Goal: Information Seeking & Learning: Learn about a topic

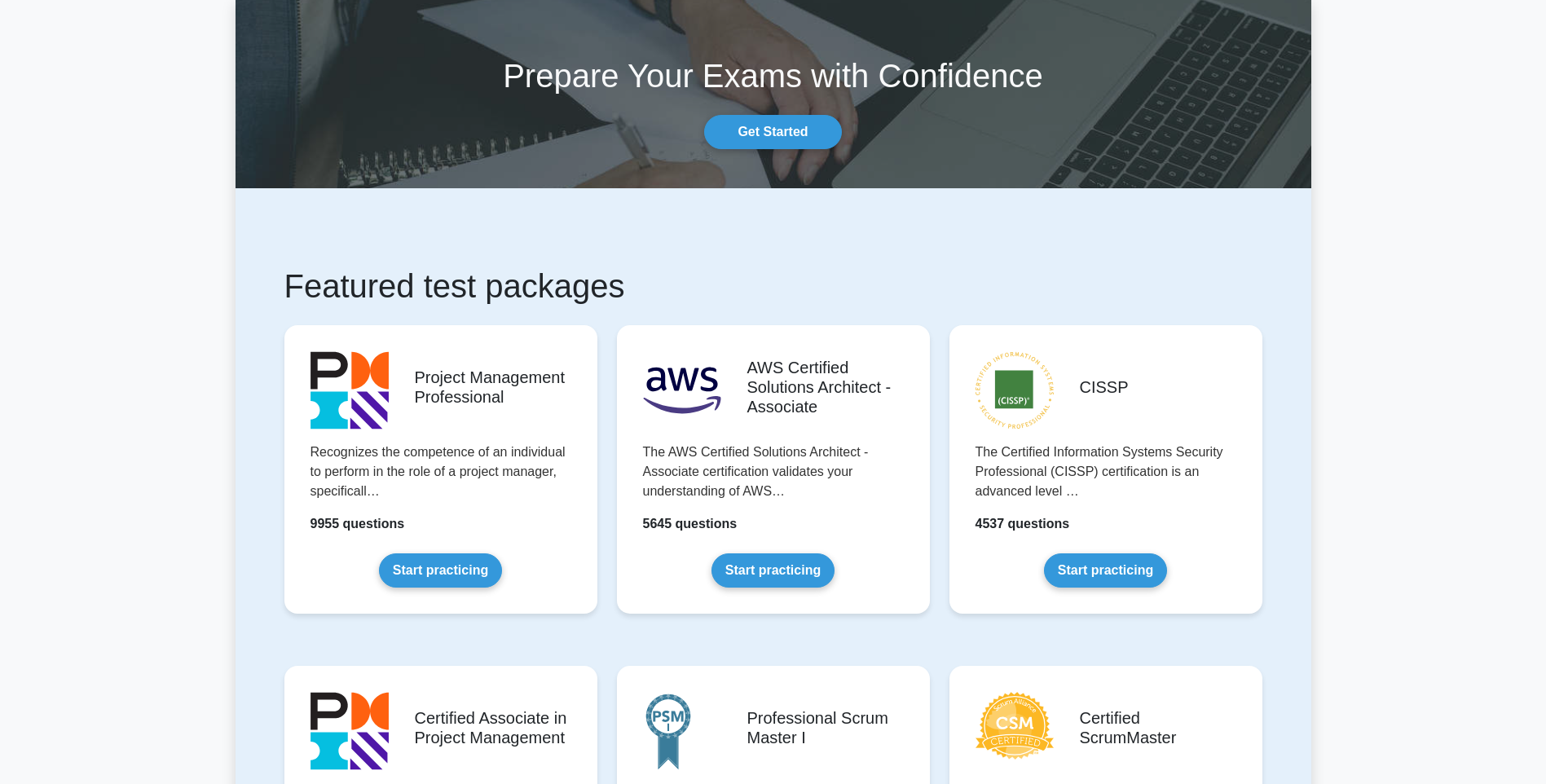
scroll to position [163, 0]
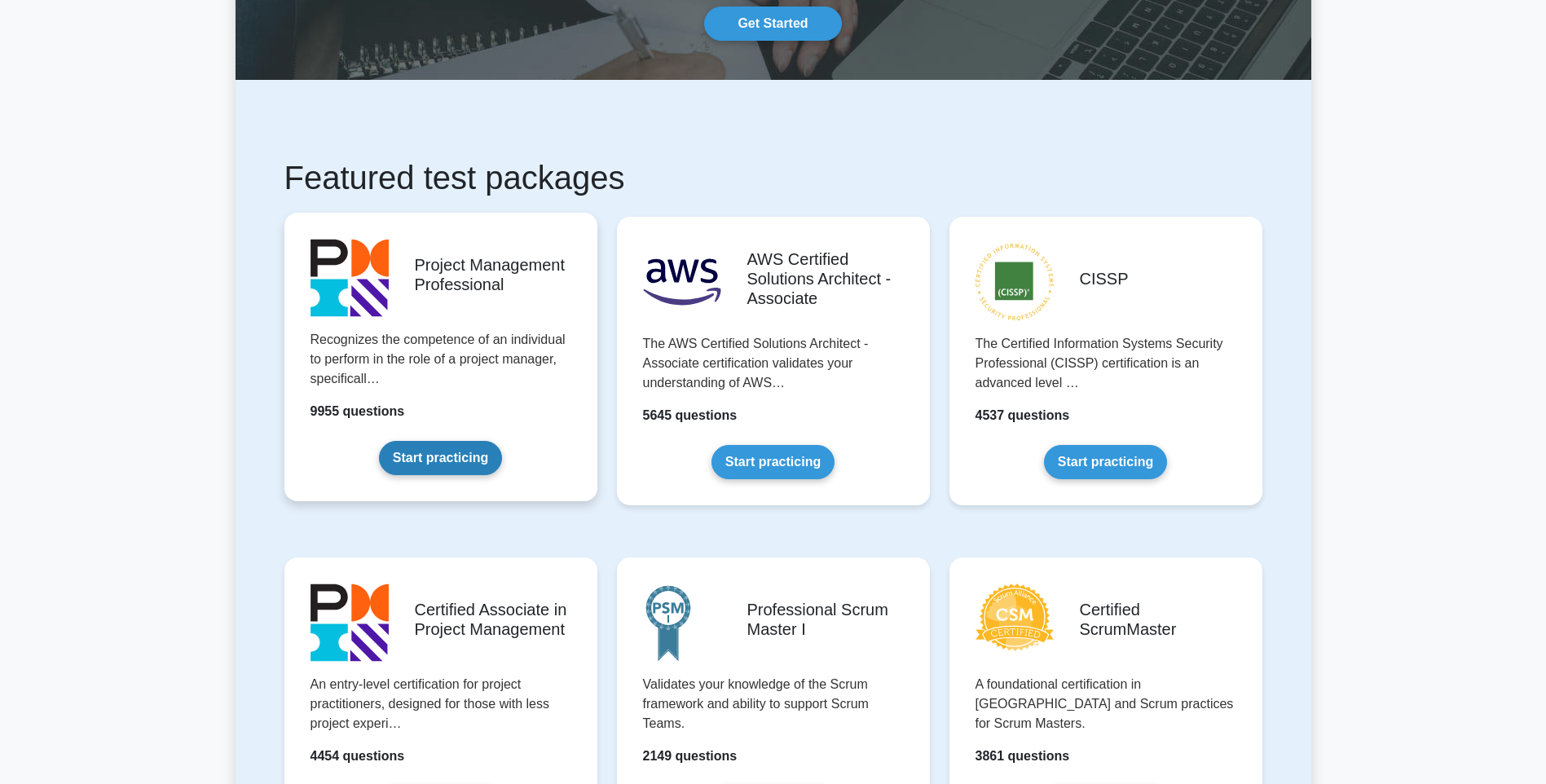
click at [461, 452] on link "Start practicing" at bounding box center [440, 458] width 123 height 35
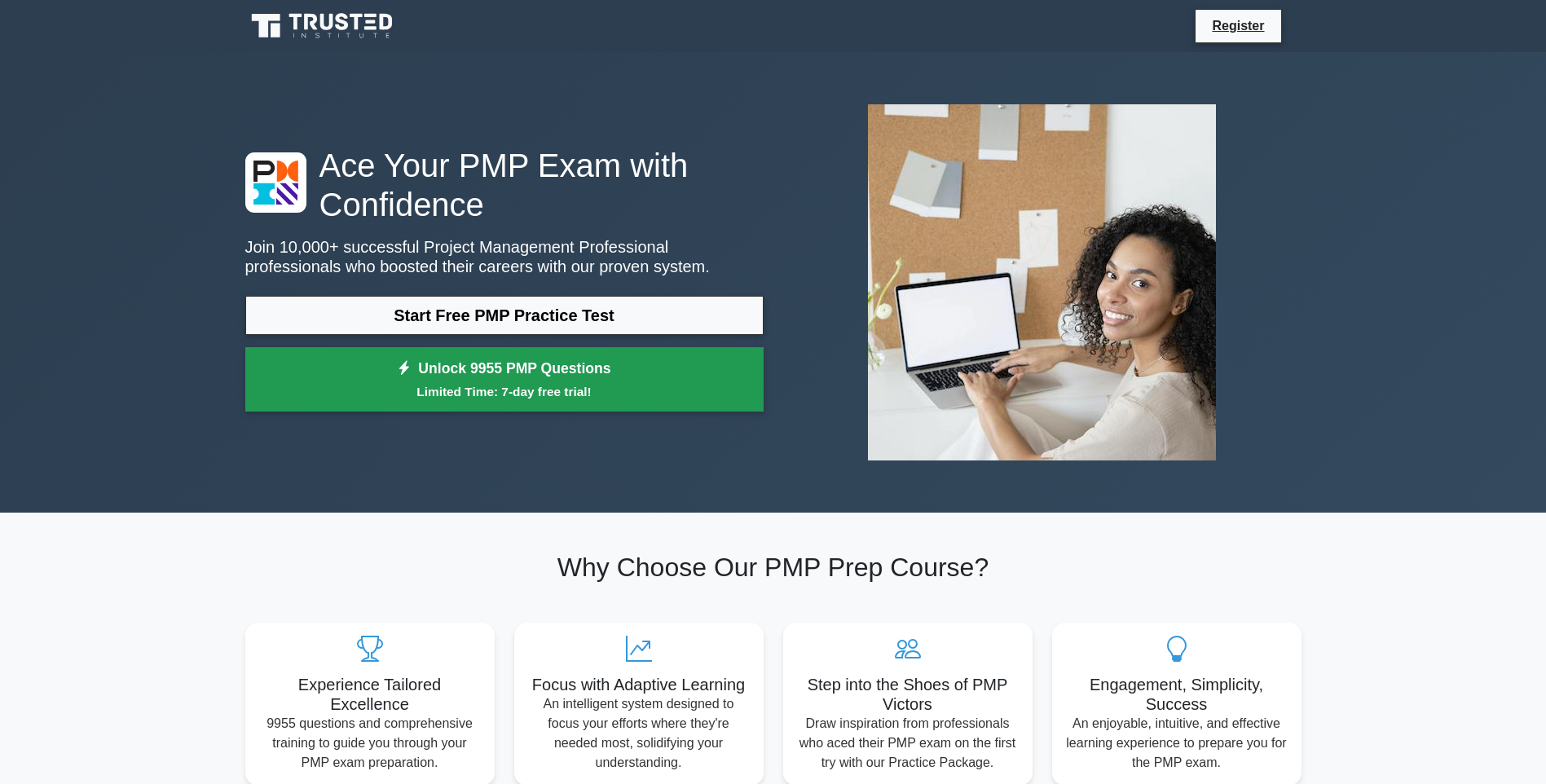
click at [472, 378] on link "Unlock 9955 PMP Questions Limited Time: 7-day free trial!" at bounding box center [504, 380] width 518 height 65
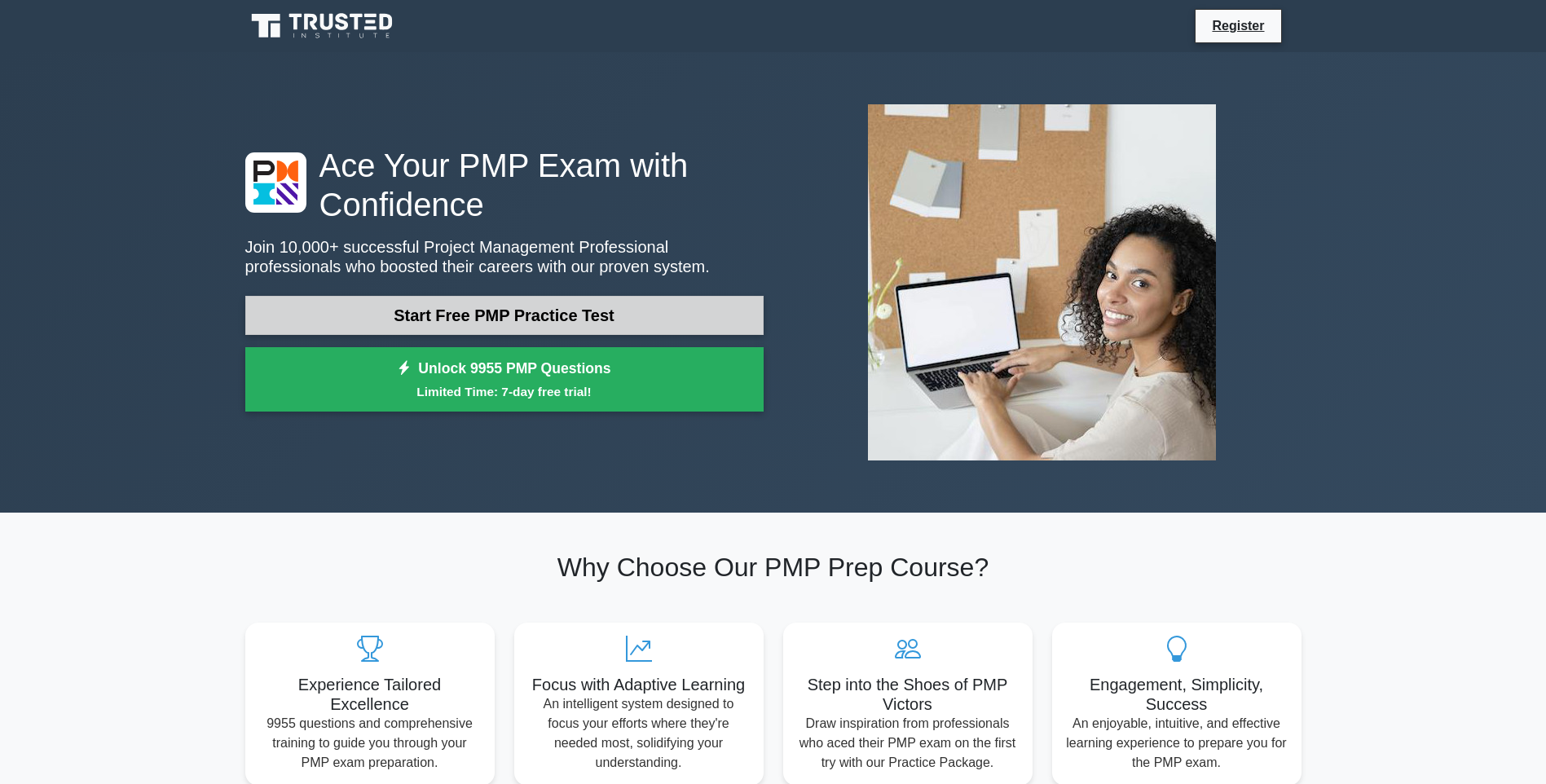
click at [591, 319] on link "Start Free PMP Practice Test" at bounding box center [504, 316] width 518 height 39
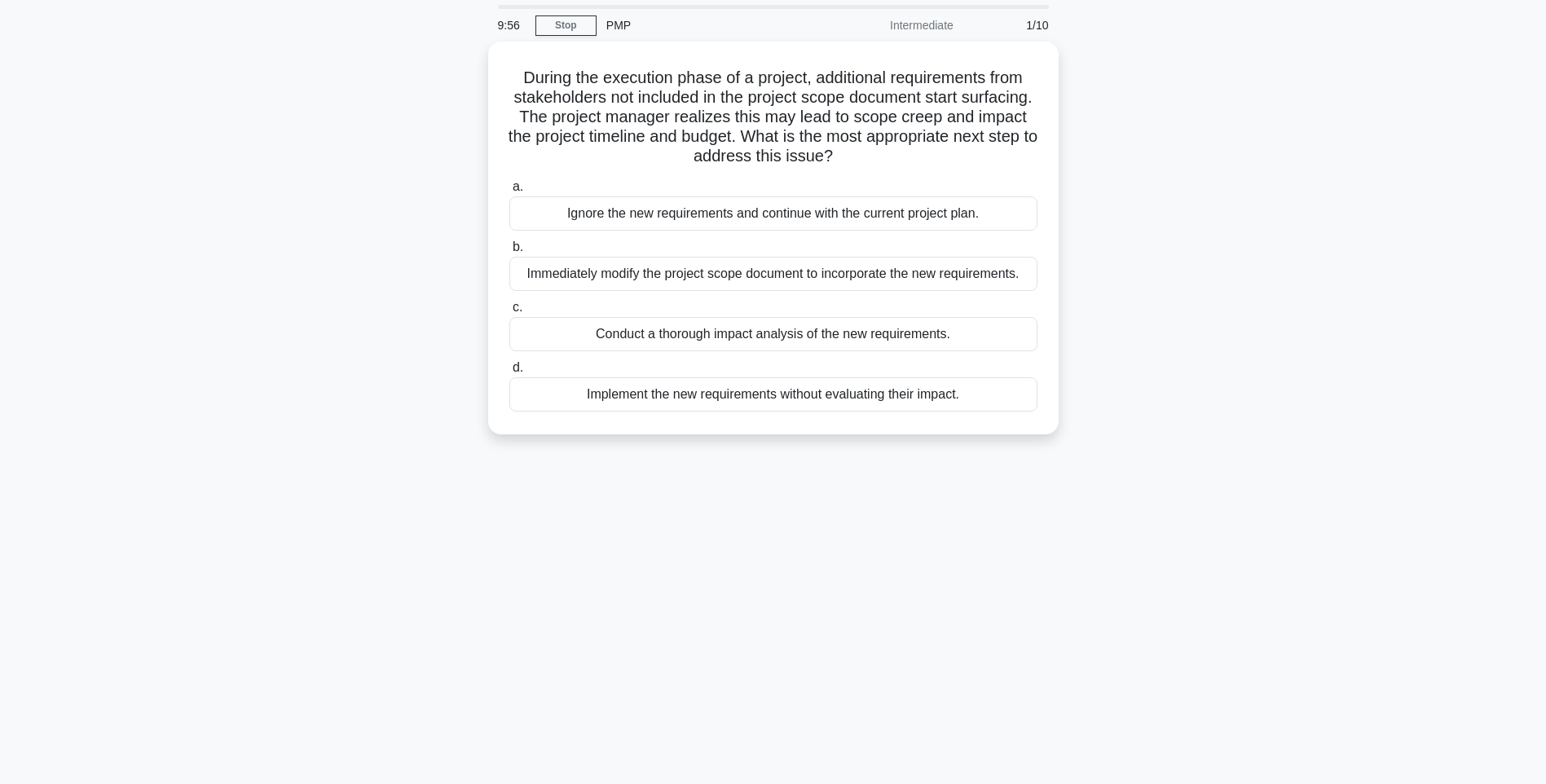
scroll to position [63, 0]
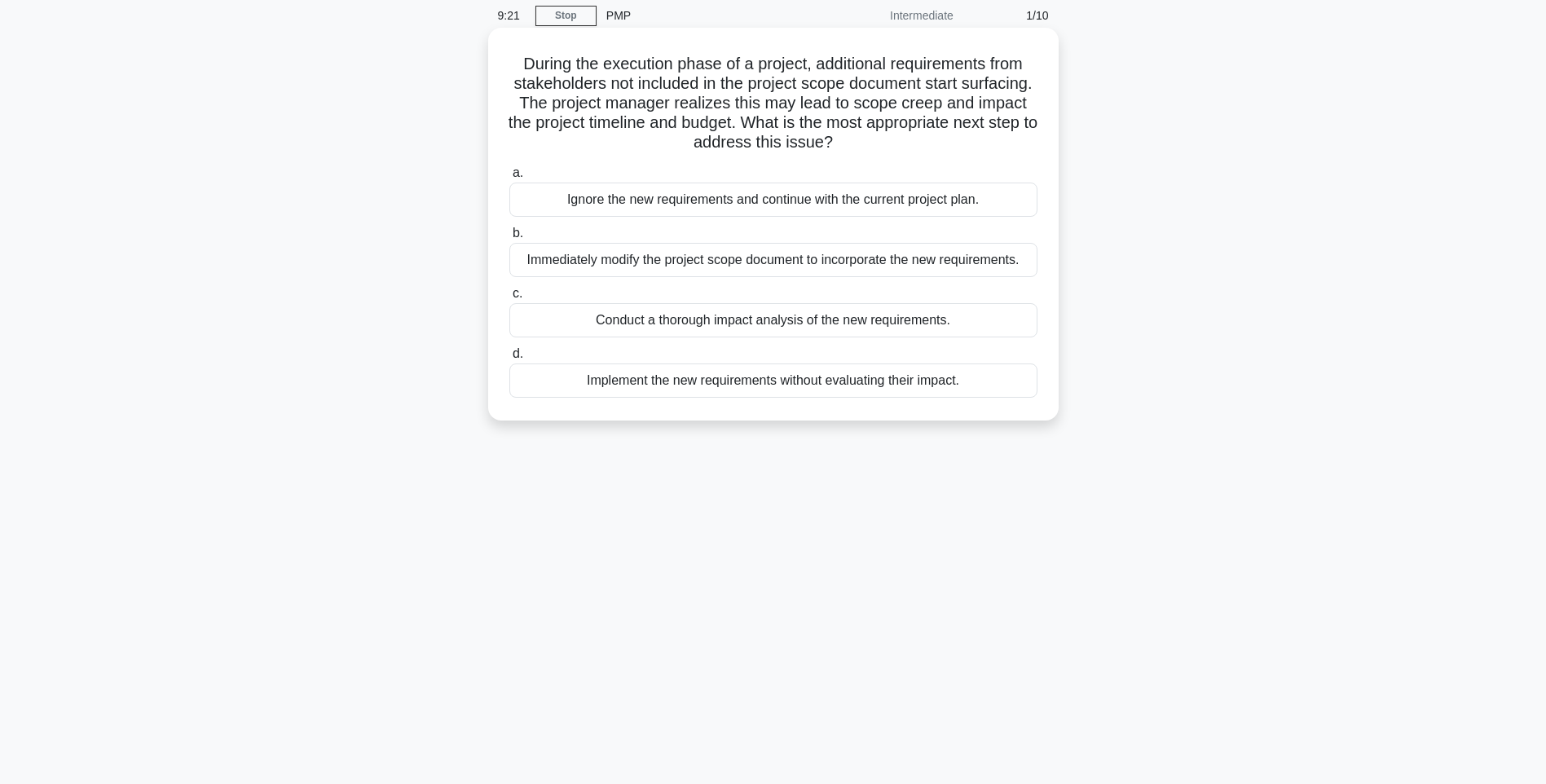
click at [682, 324] on div "Conduct a thorough impact analysis of the new requirements." at bounding box center [773, 320] width 528 height 35
click at [509, 299] on input "c. Conduct a thorough impact analysis of the new requirements." at bounding box center [509, 293] width 0 height 11
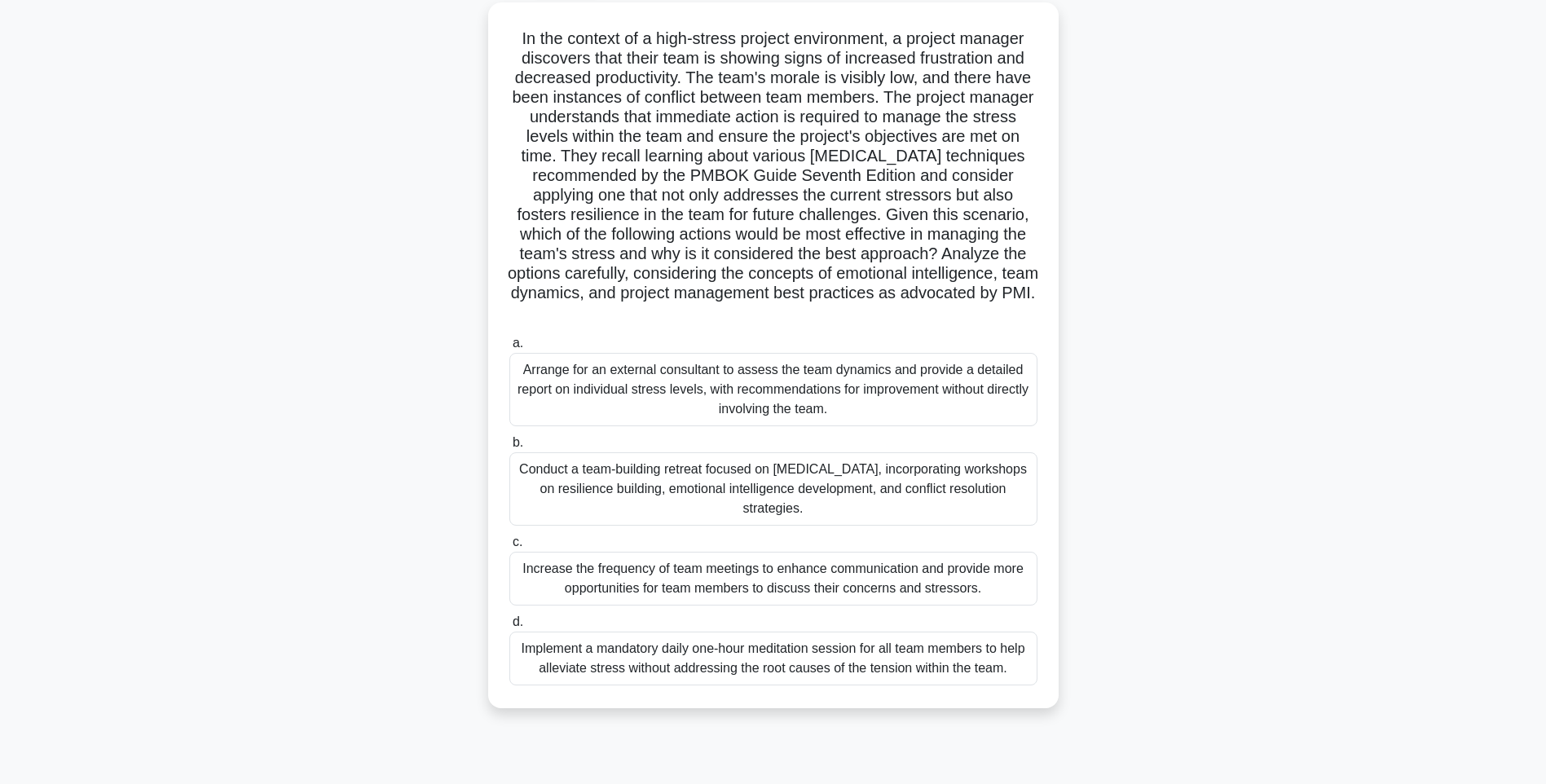
scroll to position [96, 0]
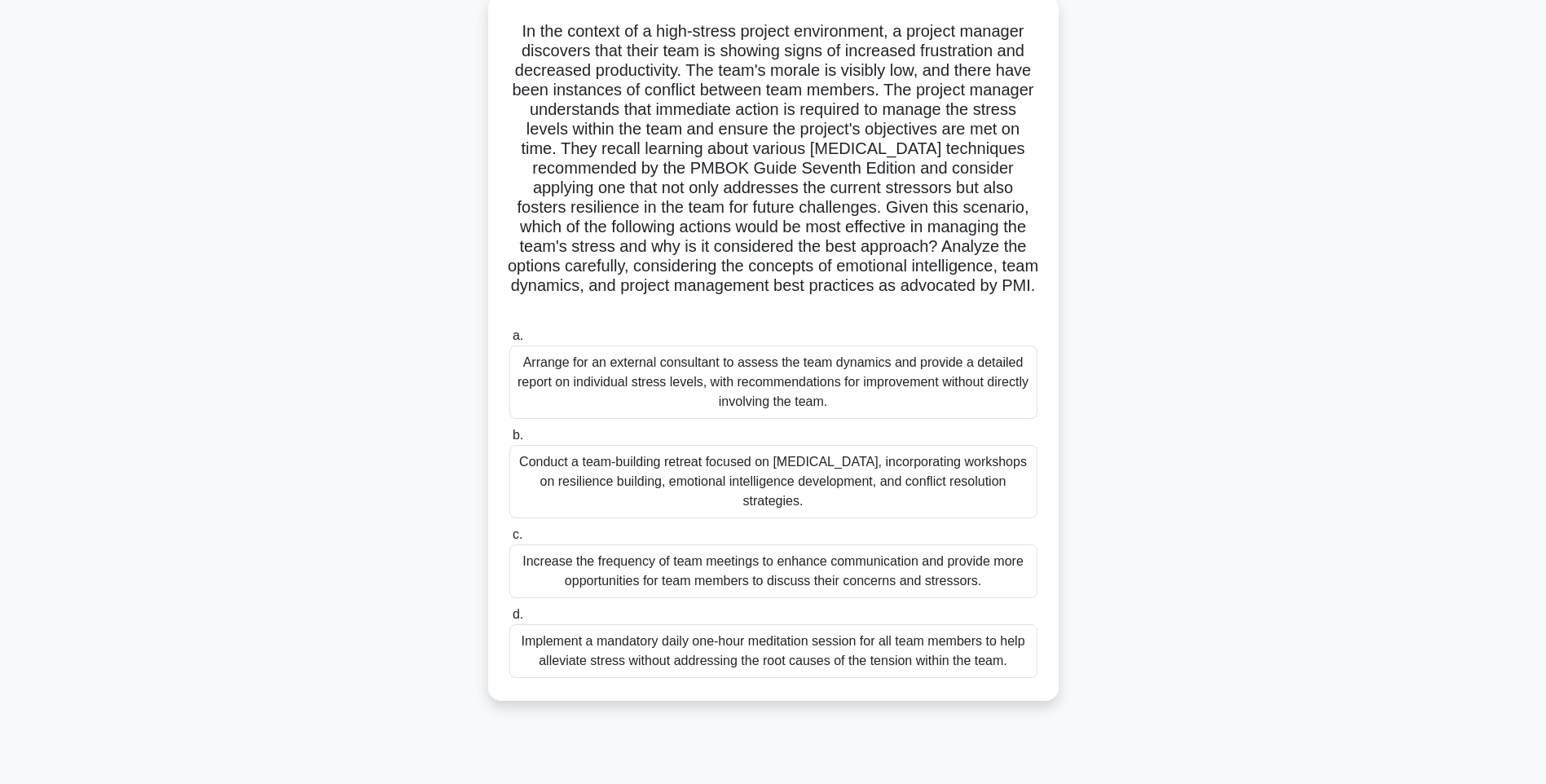
click at [700, 475] on div "Conduct a team-building retreat focused on stress management, incorporating wor…" at bounding box center [773, 481] width 528 height 73
click at [509, 441] on input "b. Conduct a team-building retreat focused on stress management, incorporating …" at bounding box center [509, 435] width 0 height 11
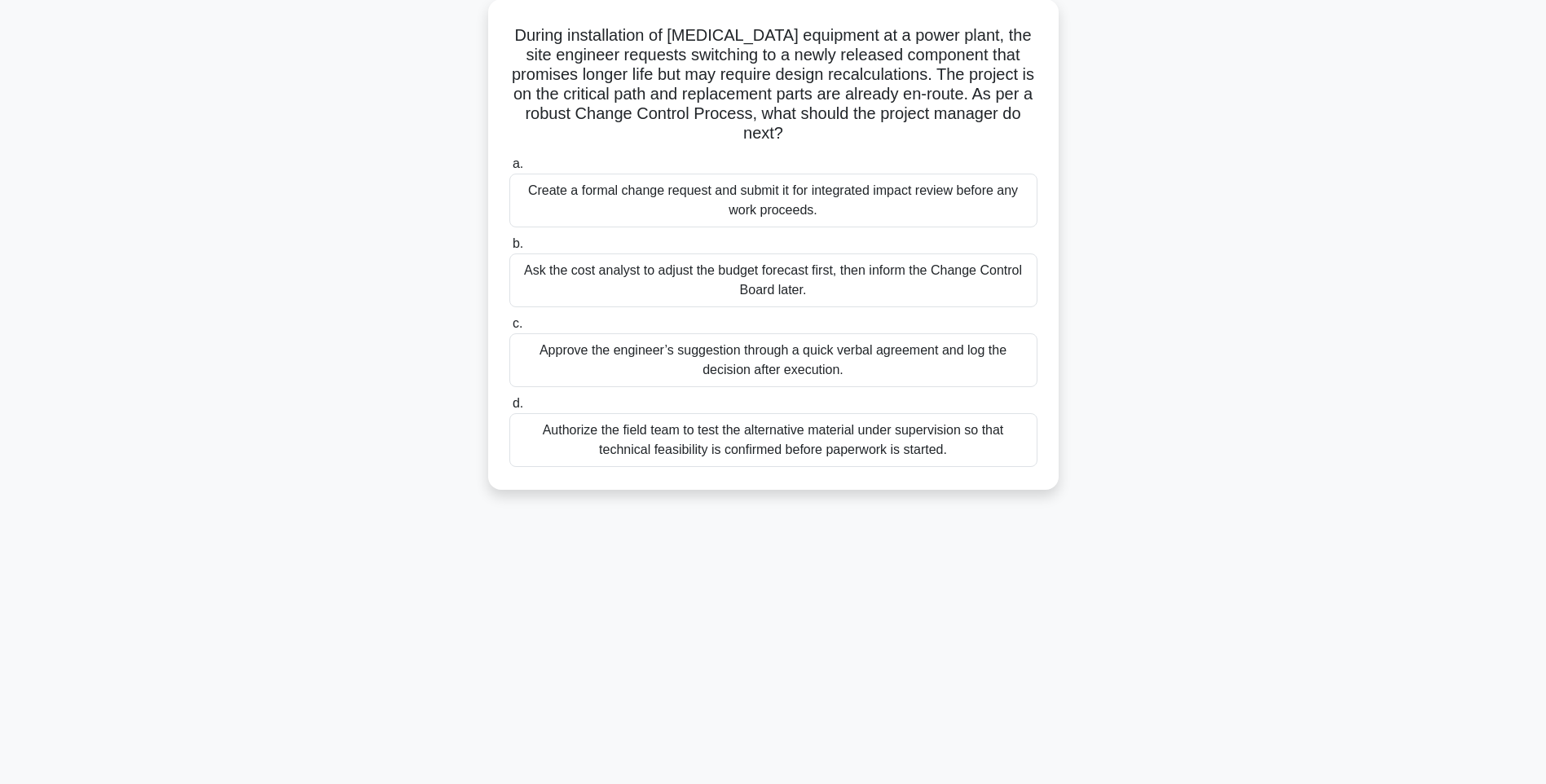
scroll to position [0, 0]
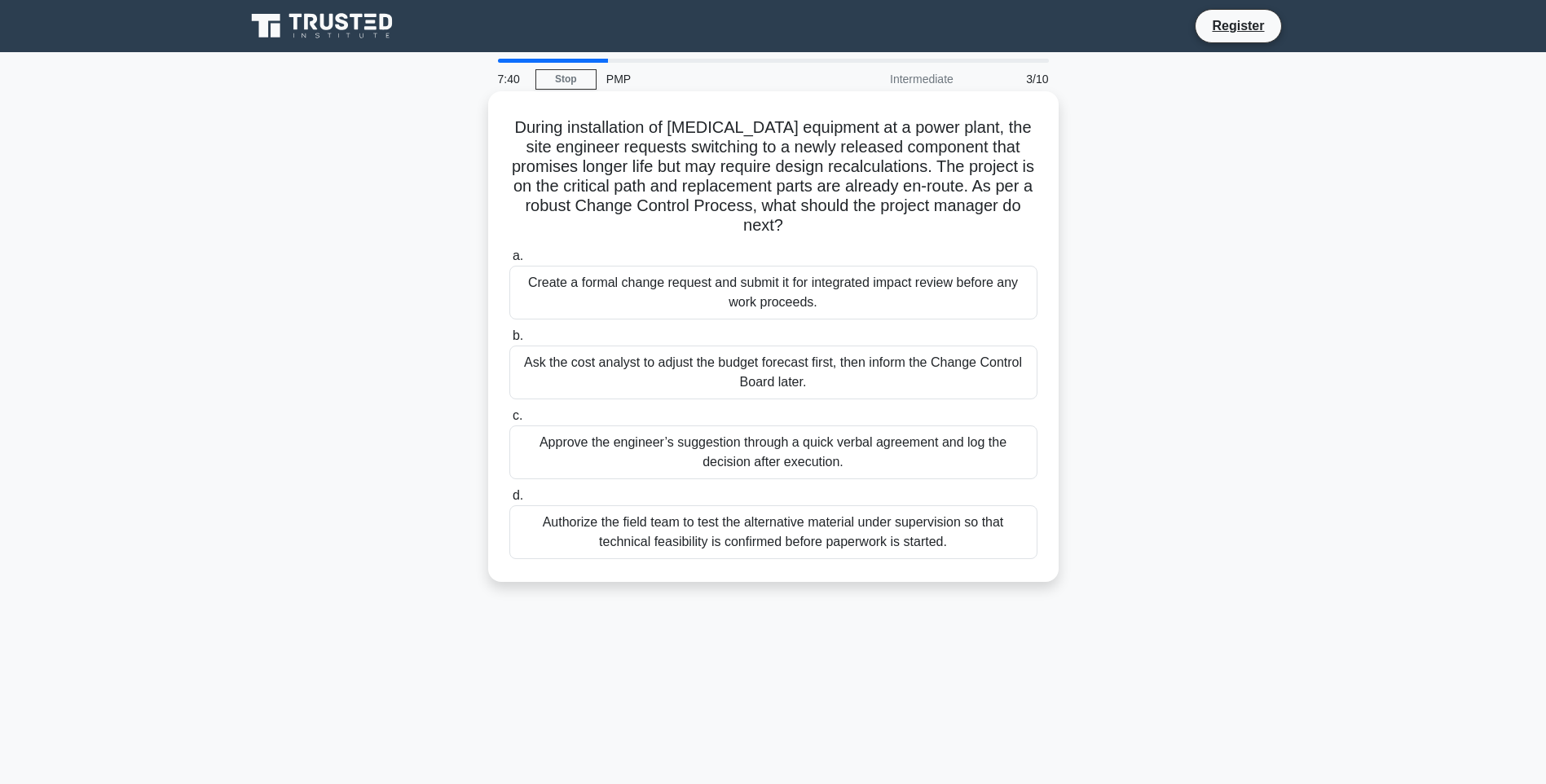
click at [798, 302] on div "Create a formal change request and submit it for integrated impact review befor…" at bounding box center [773, 292] width 528 height 54
click at [509, 261] on input "a. Create a formal change request and submit it for integrated impact review be…" at bounding box center [509, 255] width 0 height 11
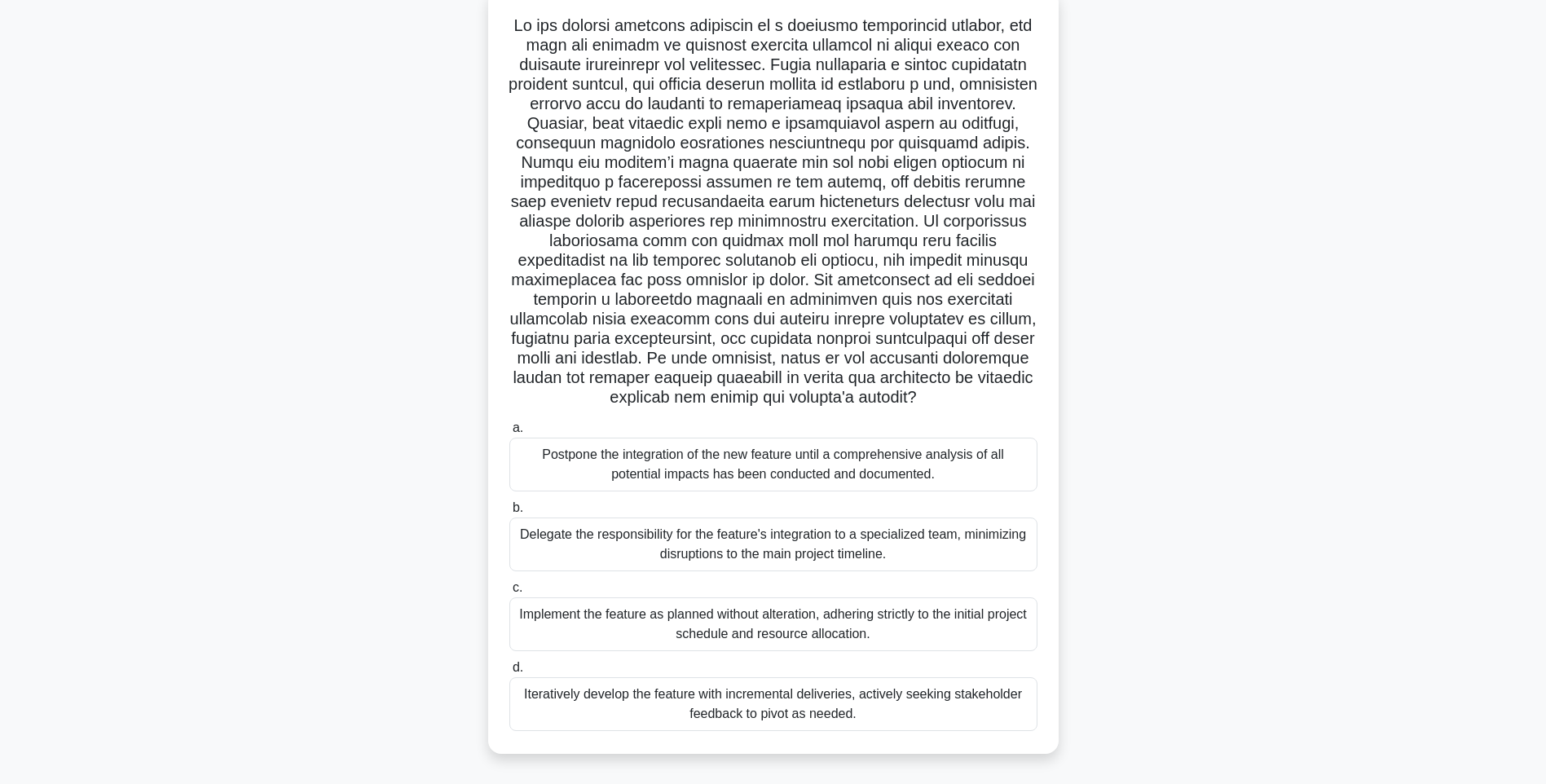
scroll to position [122, 0]
click at [699, 447] on div "Postpone the integration of the new feature until a comprehensive analysis of a…" at bounding box center [773, 464] width 528 height 54
click at [509, 433] on input "a. Postpone the integration of the new feature until a comprehensive analysis o…" at bounding box center [509, 428] width 0 height 11
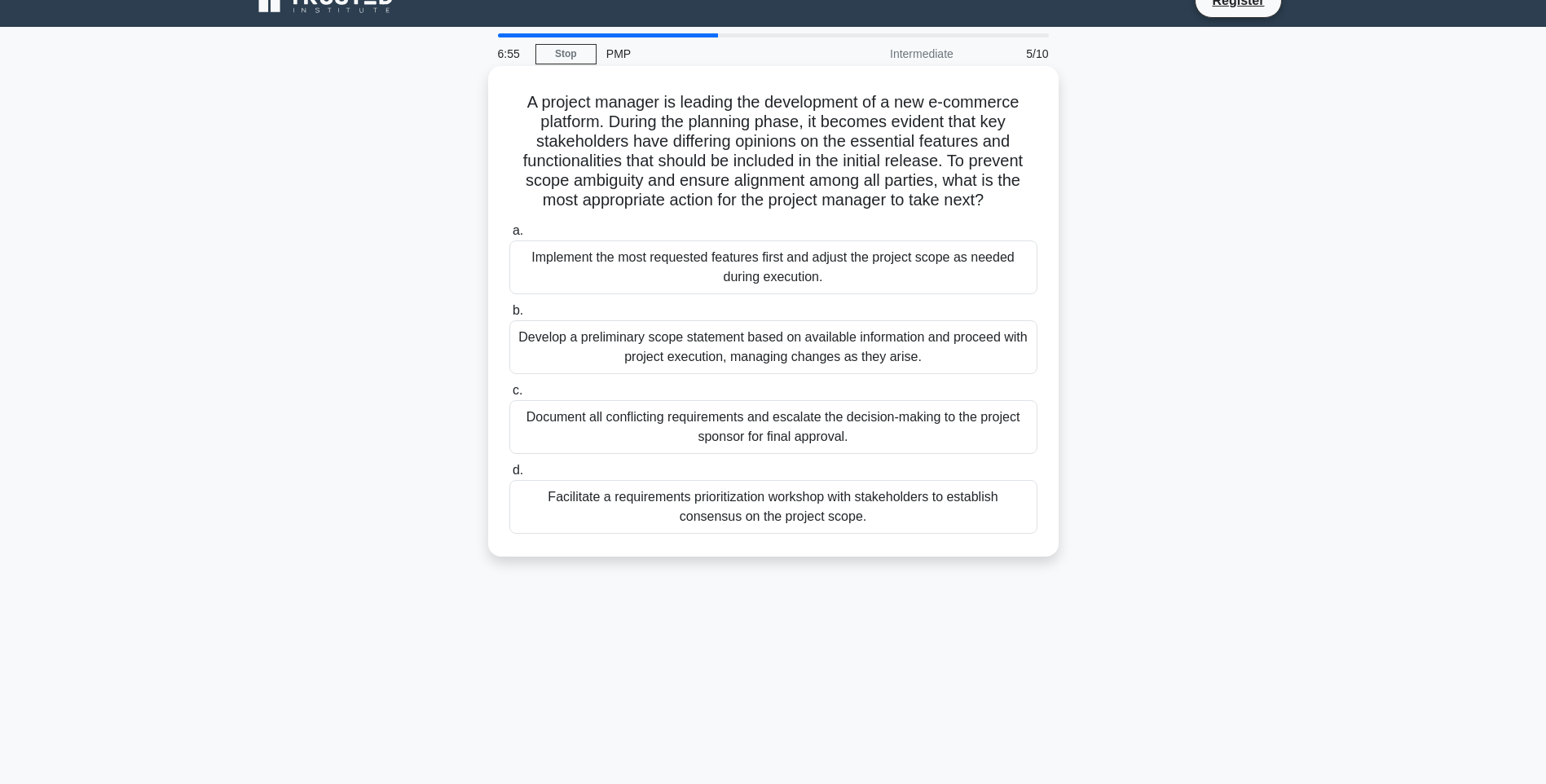
scroll to position [0, 0]
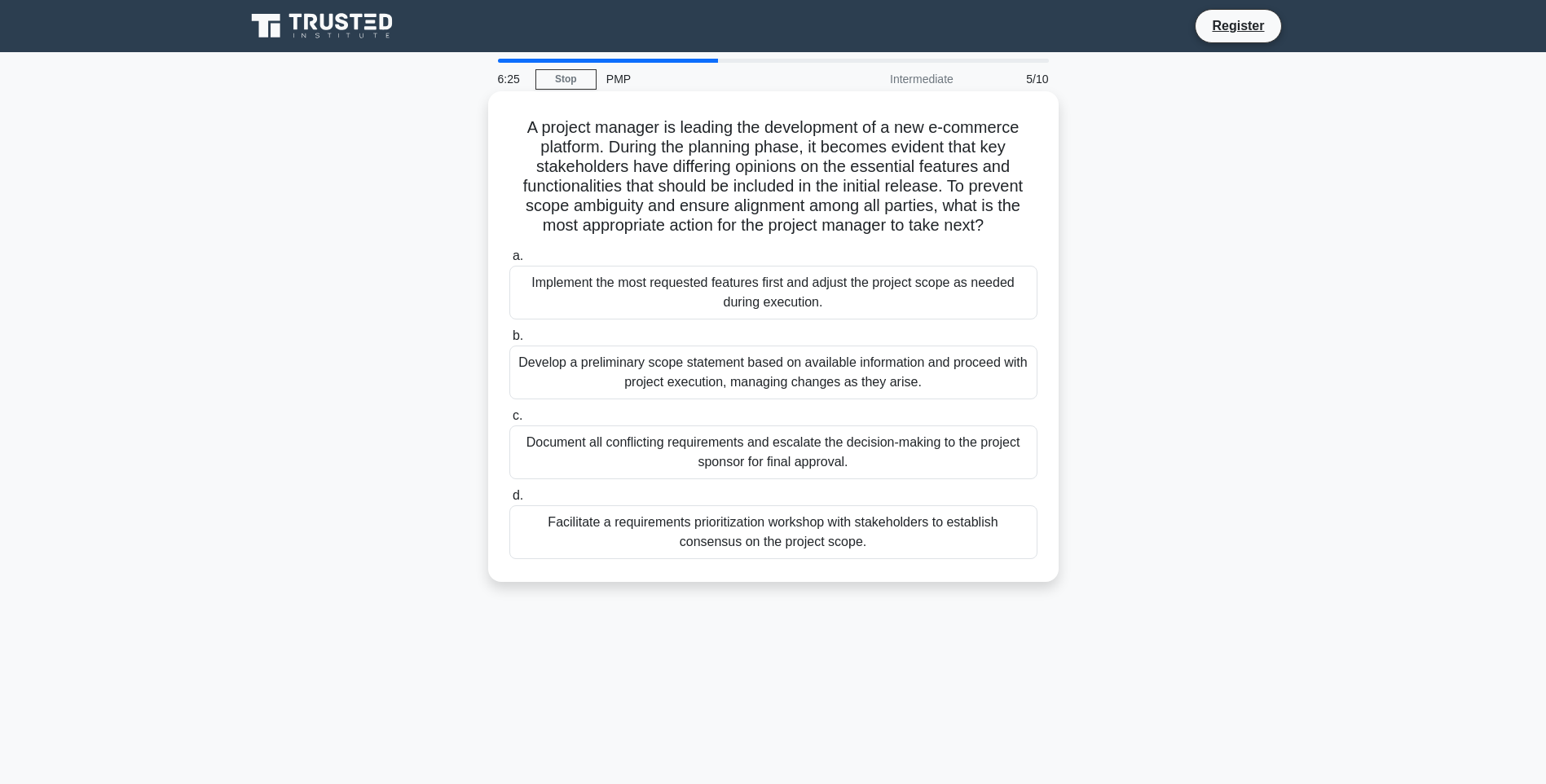
click at [693, 536] on div "Facilitate a requirements prioritization workshop with stakeholders to establis…" at bounding box center [773, 532] width 528 height 54
click at [509, 501] on input "d. Facilitate a requirements prioritization workshop with stakeholders to estab…" at bounding box center [509, 495] width 0 height 11
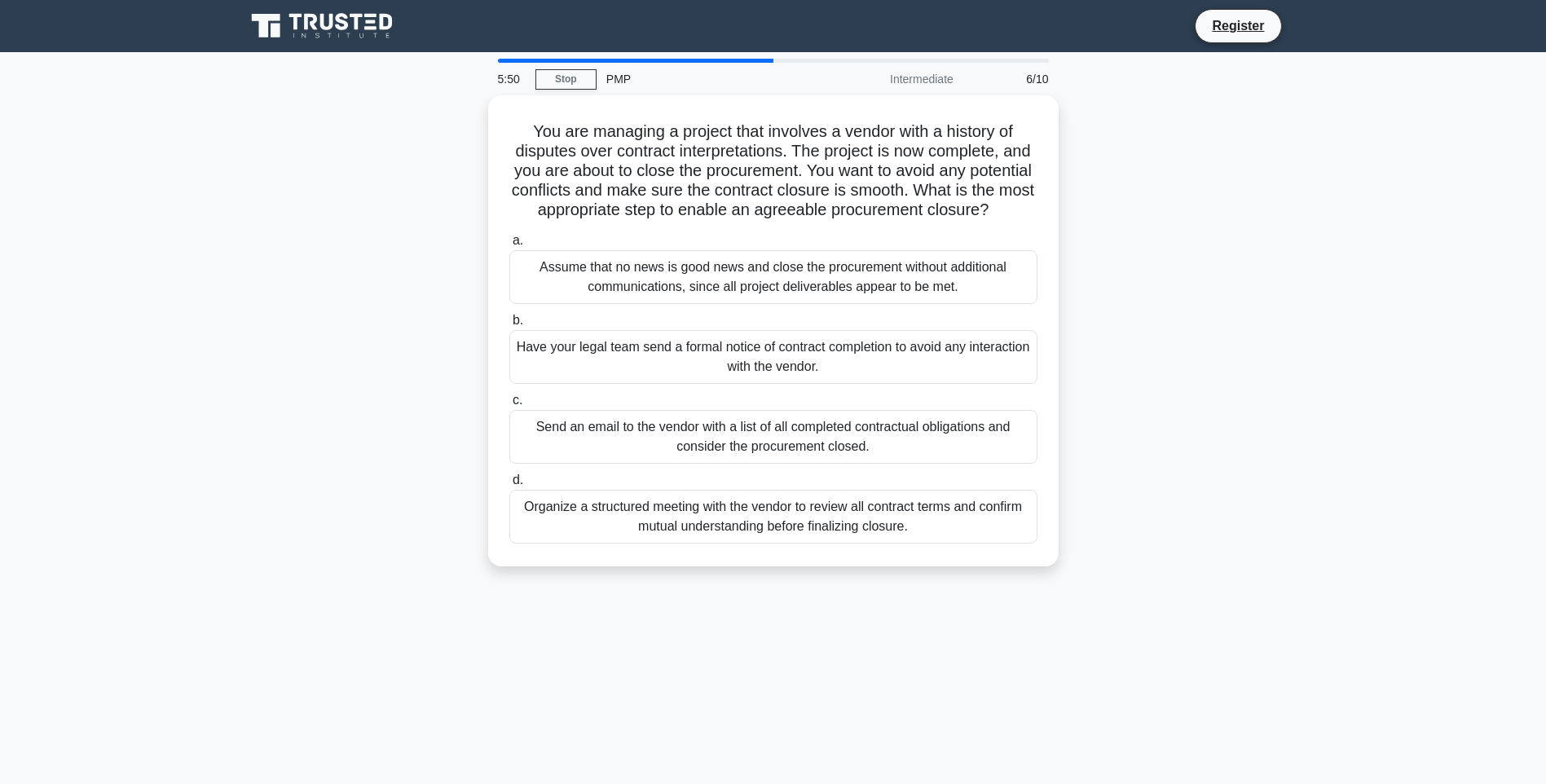
click at [675, 531] on div "Organize a structured meeting with the vendor to review all contract terms and …" at bounding box center [773, 516] width 528 height 54
click at [509, 485] on input "d. Organize a structured meeting with the vendor to review all contract terms a…" at bounding box center [509, 480] width 0 height 11
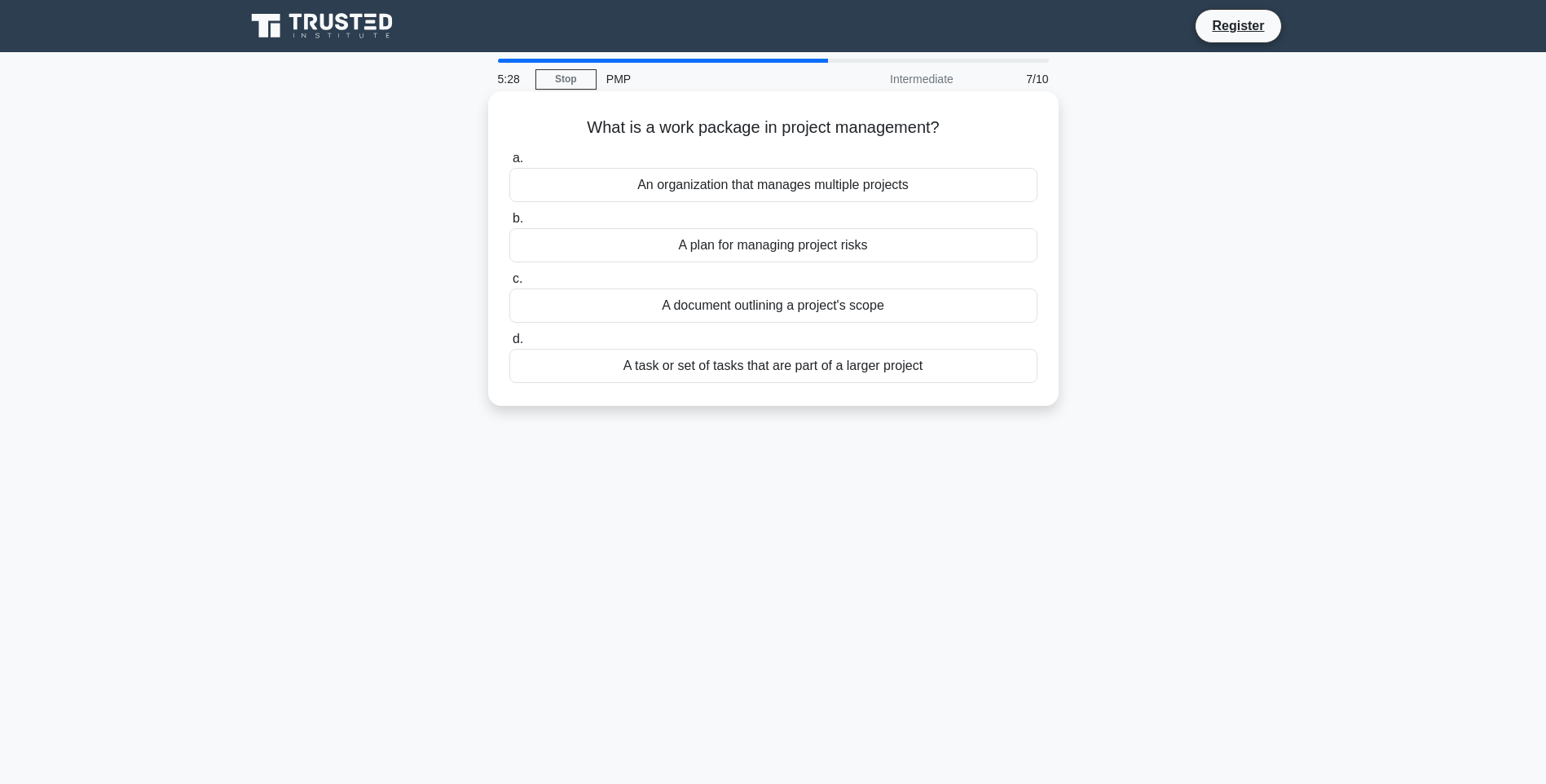
click at [766, 377] on div "A task or set of tasks that are part of a larger project" at bounding box center [773, 365] width 528 height 35
click at [509, 344] on input "d. A task or set of tasks that are part of a larger project" at bounding box center [509, 339] width 0 height 11
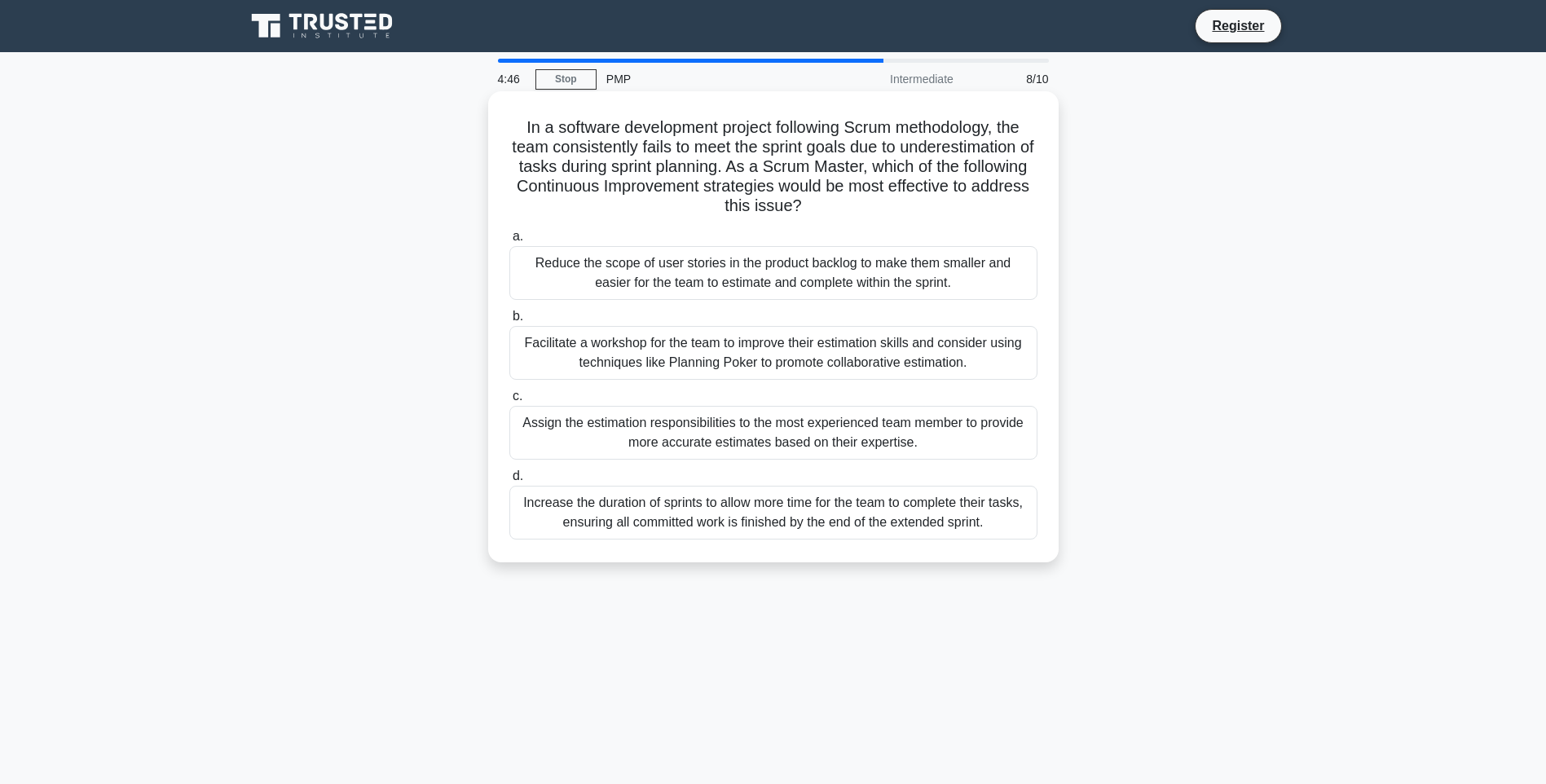
click at [661, 355] on div "Facilitate a workshop for the team to improve their estimation skills and consi…" at bounding box center [773, 352] width 528 height 54
click at [509, 321] on input "b. Facilitate a workshop for the team to improve their estimation skills and co…" at bounding box center [509, 316] width 0 height 11
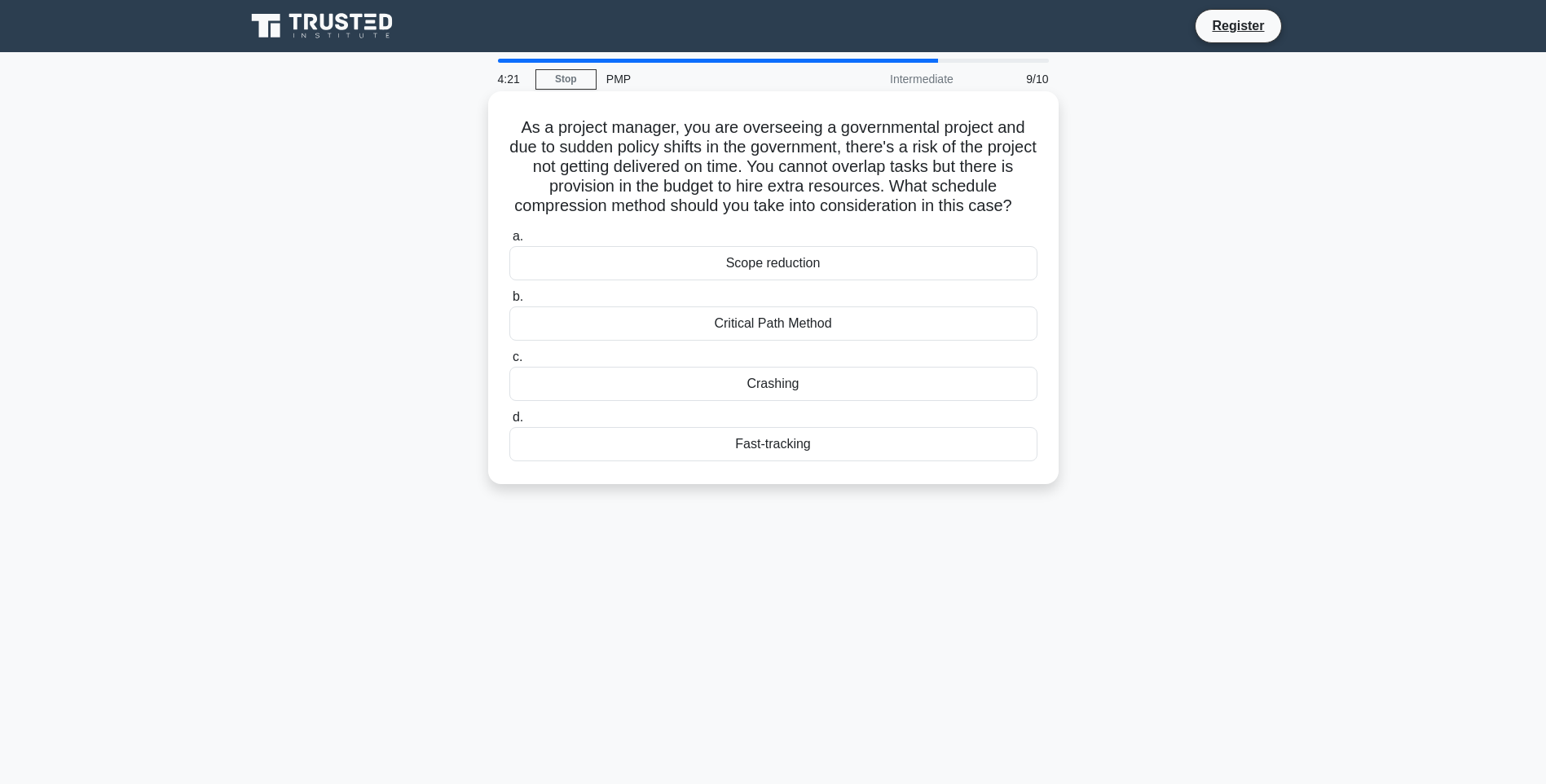
click at [771, 400] on div "Crashing" at bounding box center [773, 384] width 528 height 35
click at [509, 363] on input "c. Crashing" at bounding box center [509, 357] width 0 height 11
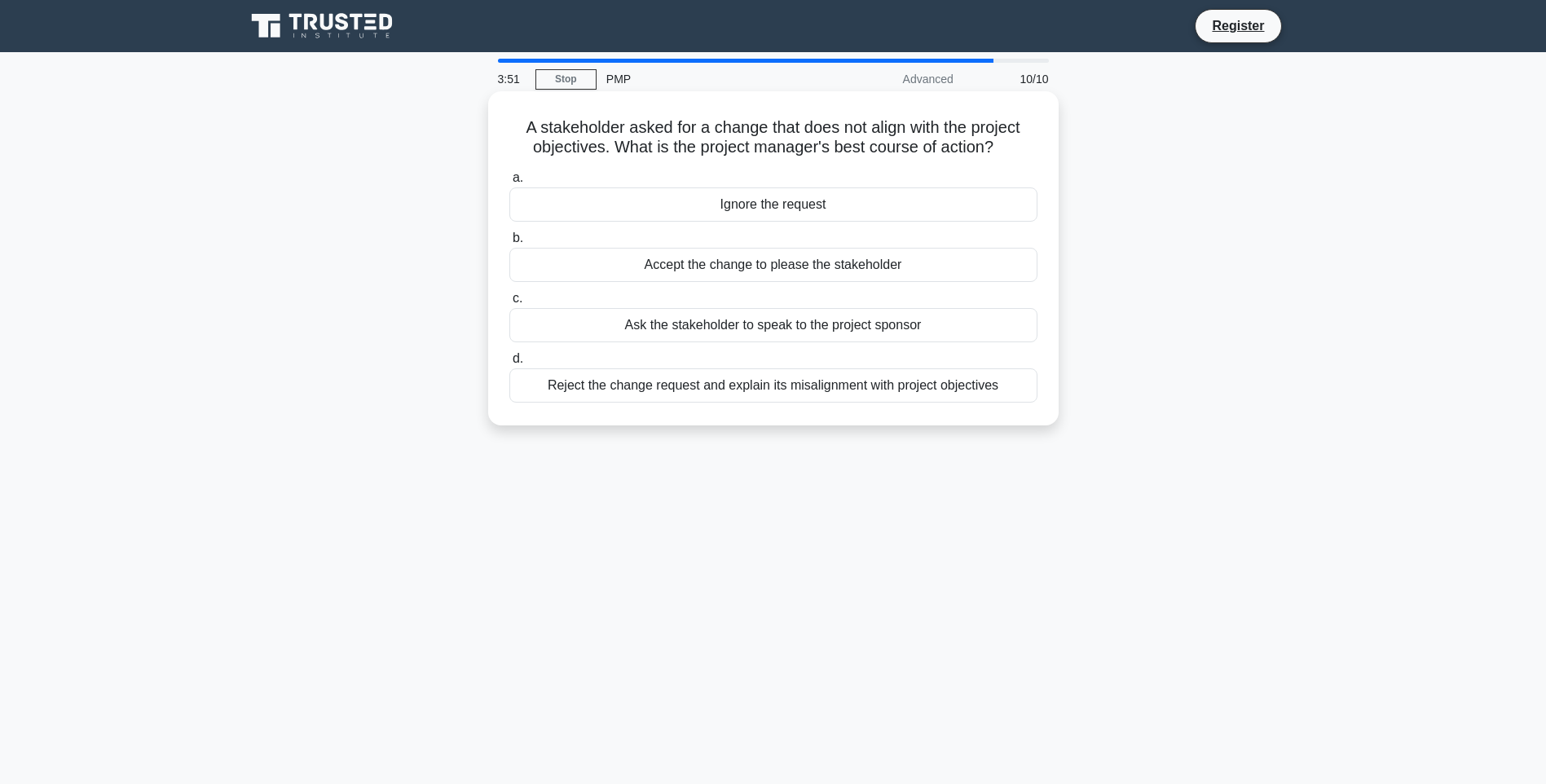
click at [774, 387] on div "Reject the change request and explain its misalignment with project objectives" at bounding box center [773, 385] width 528 height 35
click at [509, 364] on input "d. Reject the change request and explain its misalignment with project objectiv…" at bounding box center [509, 358] width 0 height 11
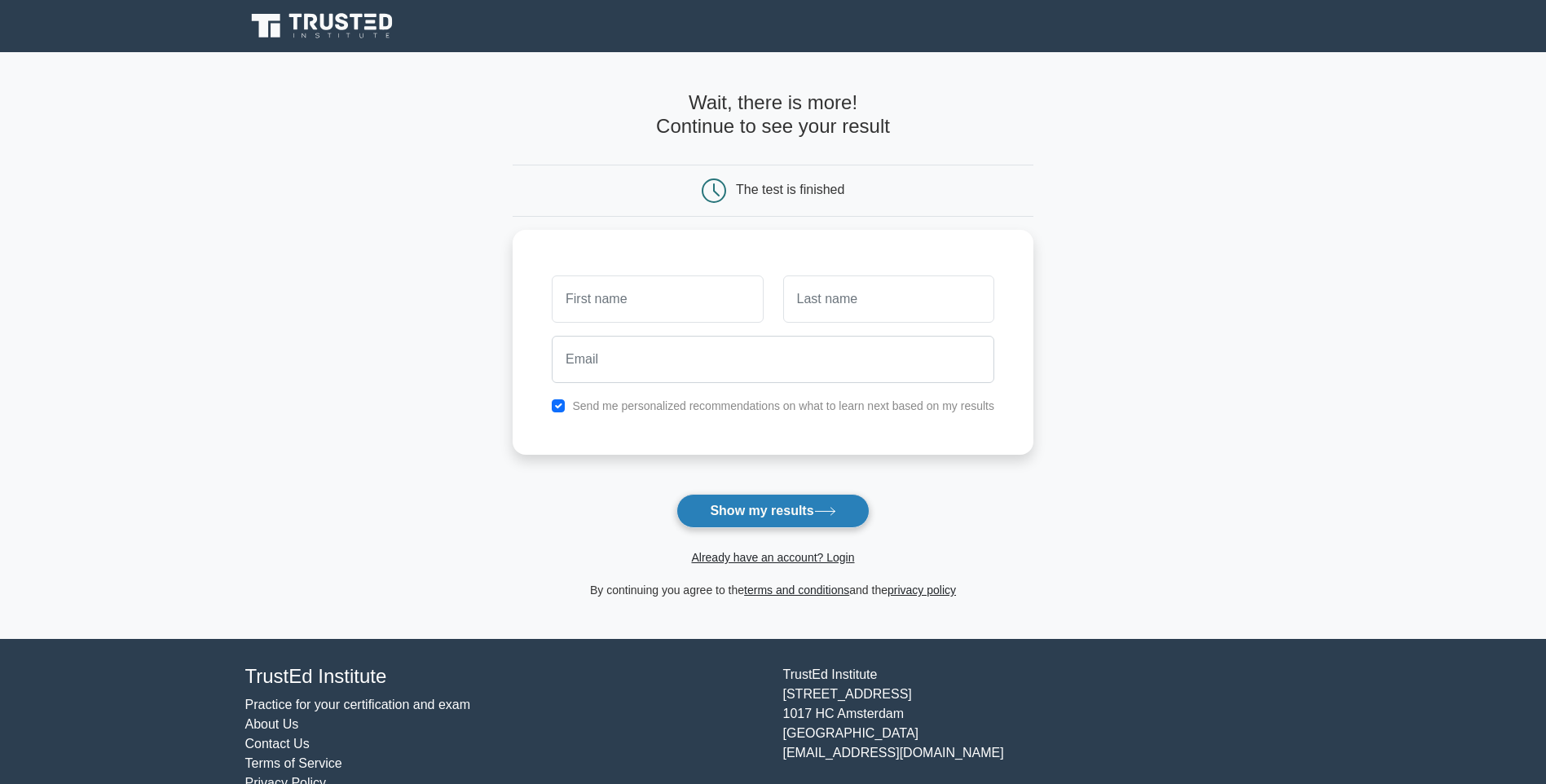
click at [728, 515] on button "Show my results" at bounding box center [773, 511] width 192 height 35
click at [625, 299] on input "text" at bounding box center [657, 295] width 211 height 47
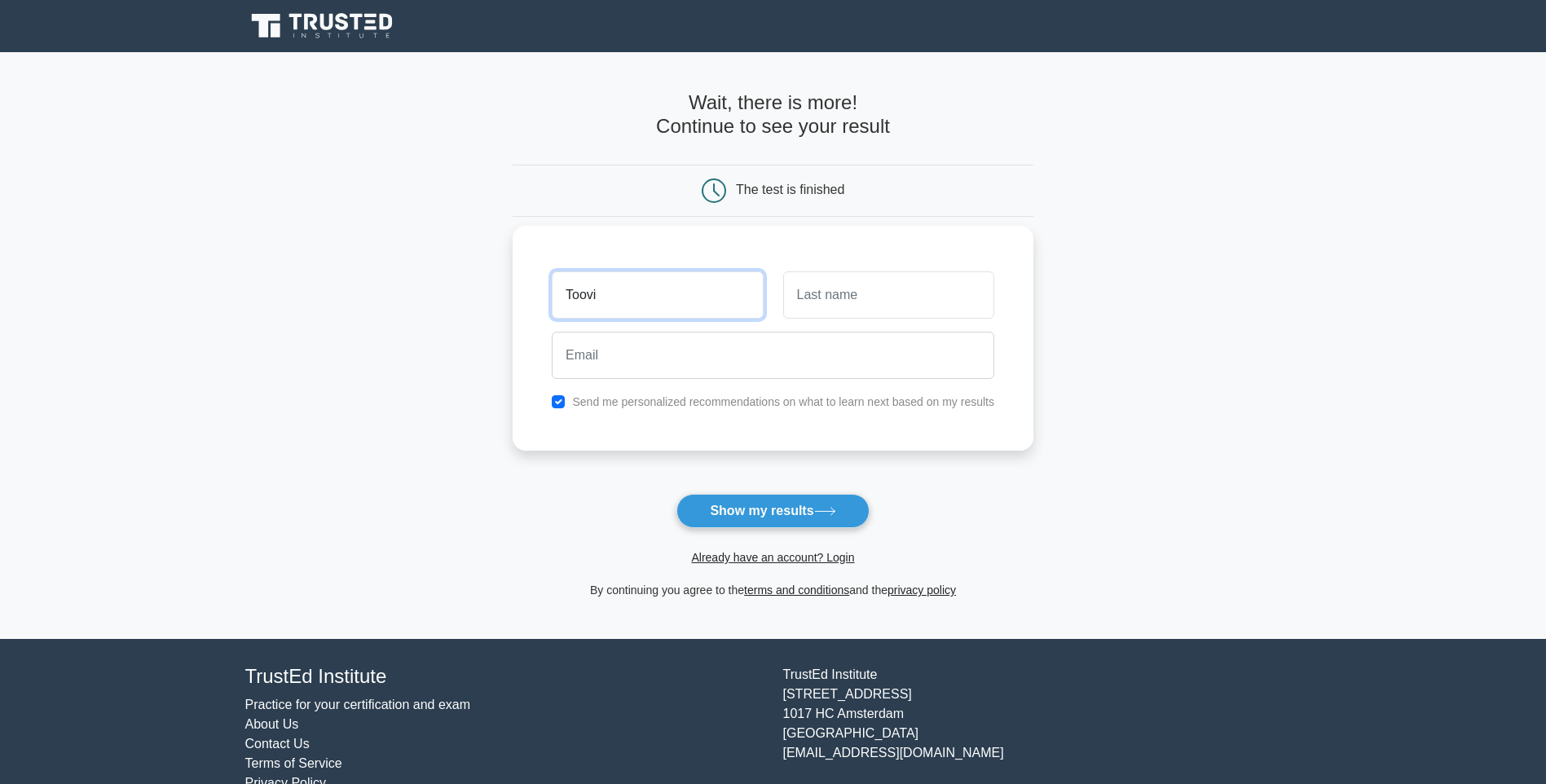
type input "Toovi"
type input "Tomer"
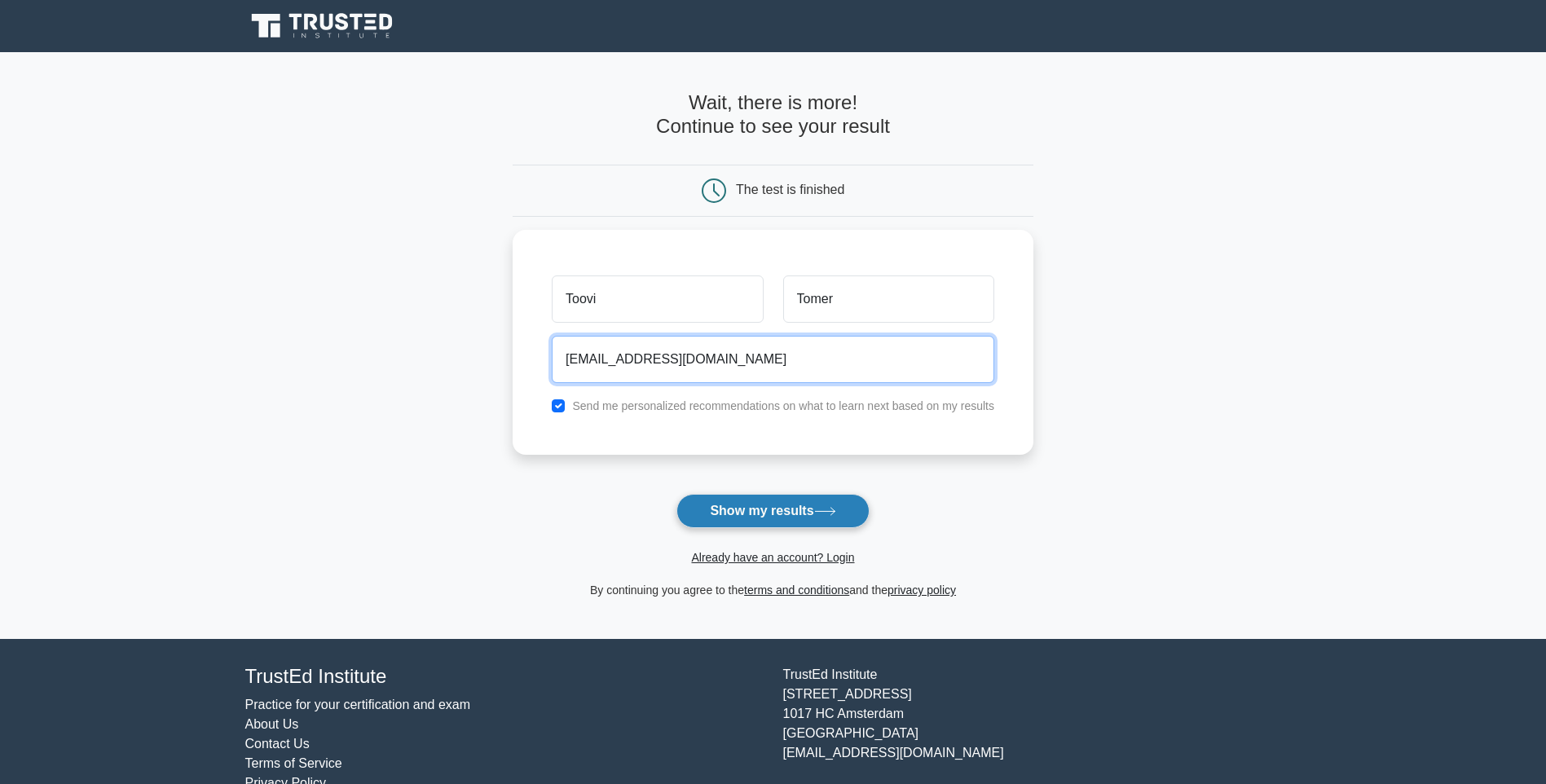
type input "toovitomer@gmail.com"
click at [764, 515] on button "Show my results" at bounding box center [773, 511] width 192 height 35
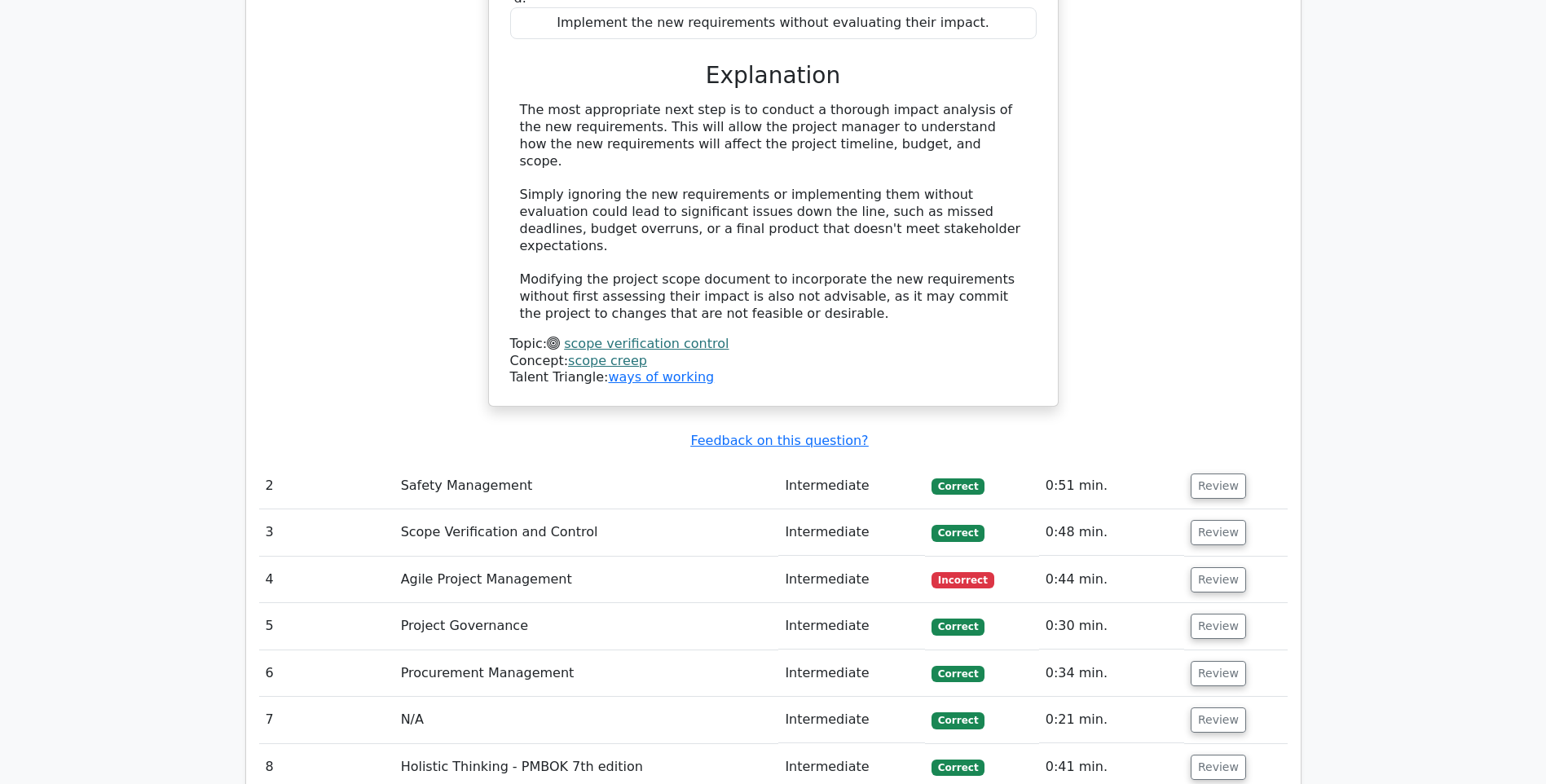
scroll to position [2036, 0]
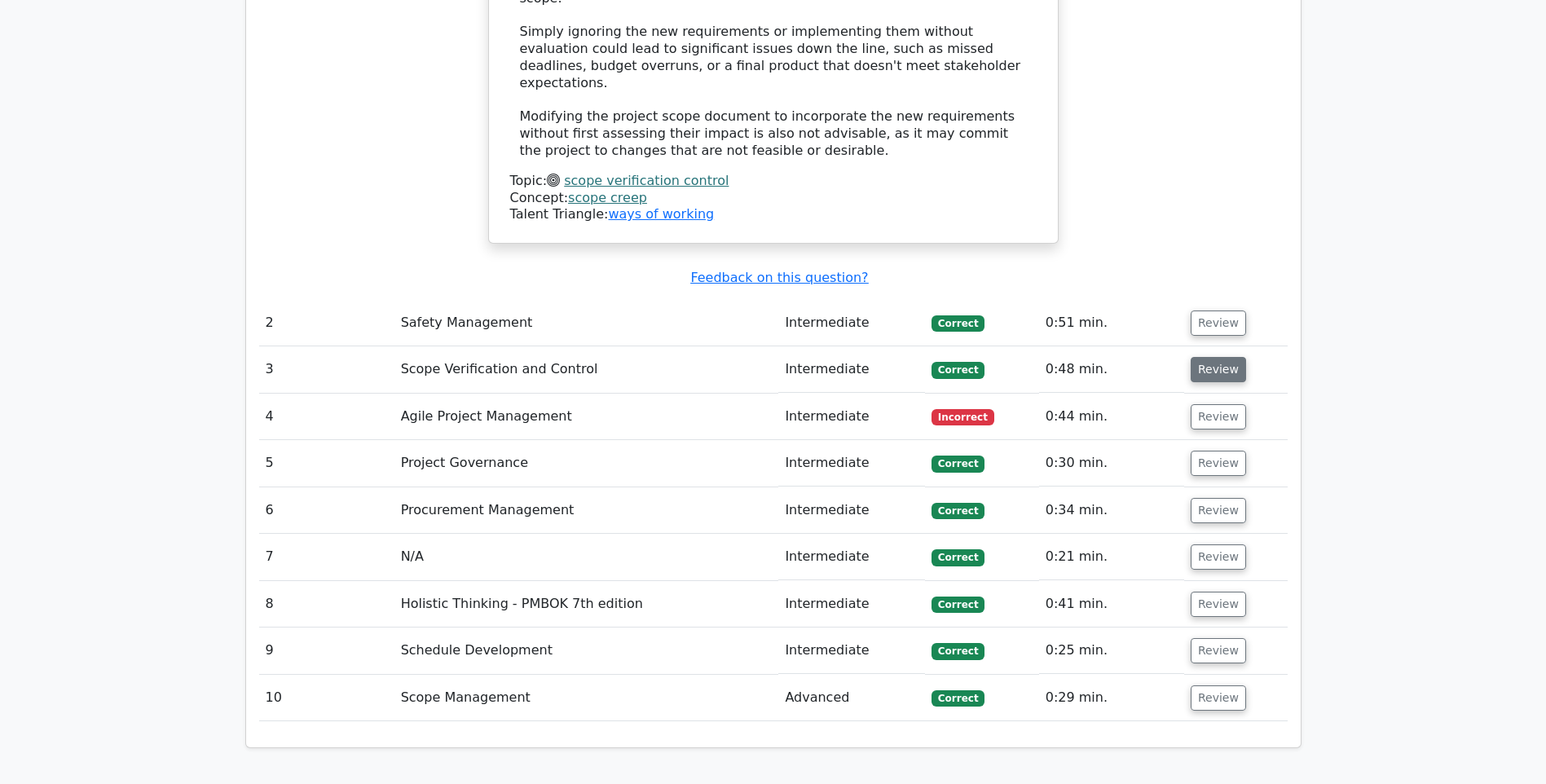
click at [1206, 357] on button "Review" at bounding box center [1218, 370] width 55 height 26
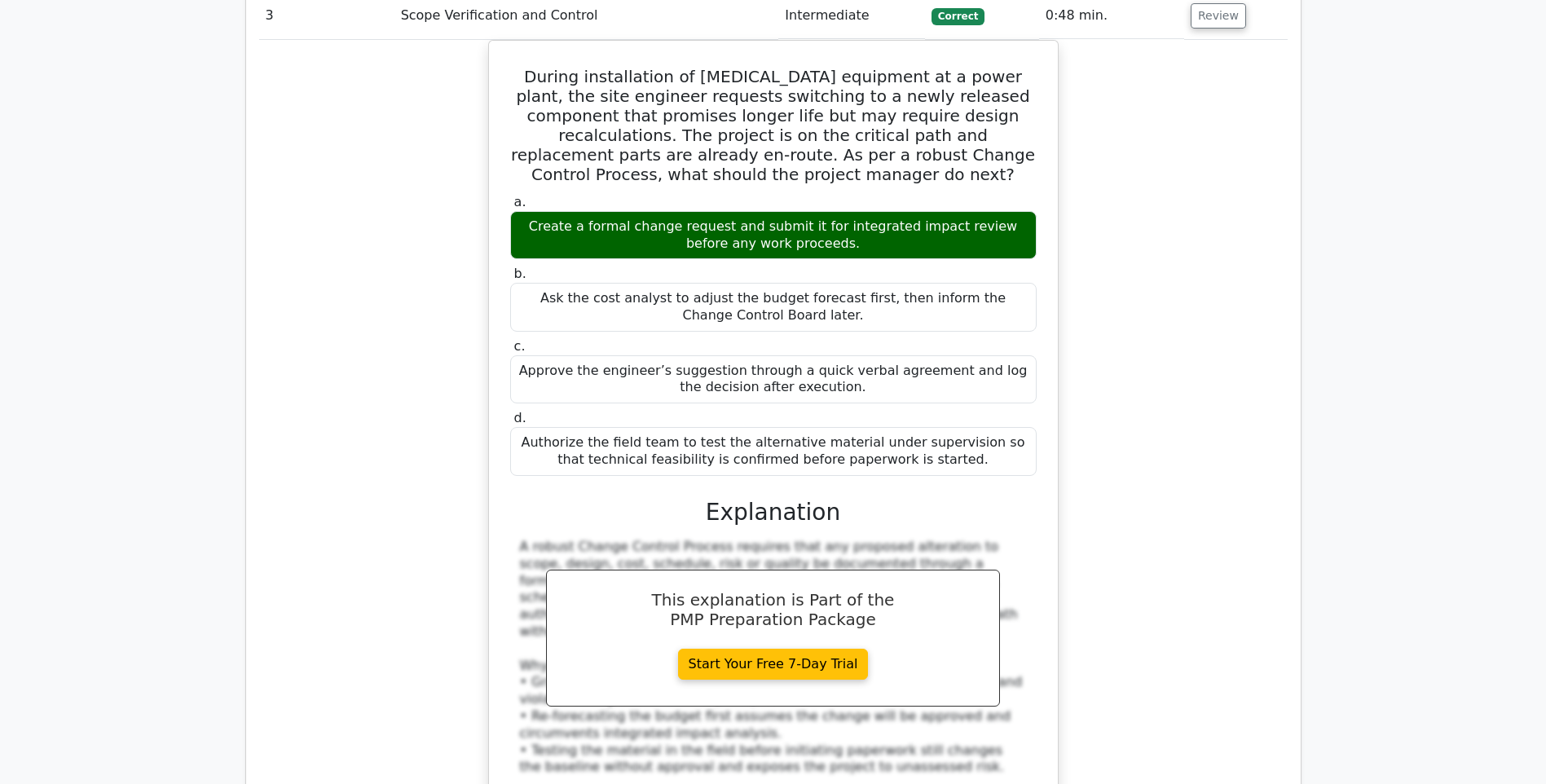
scroll to position [2688, 0]
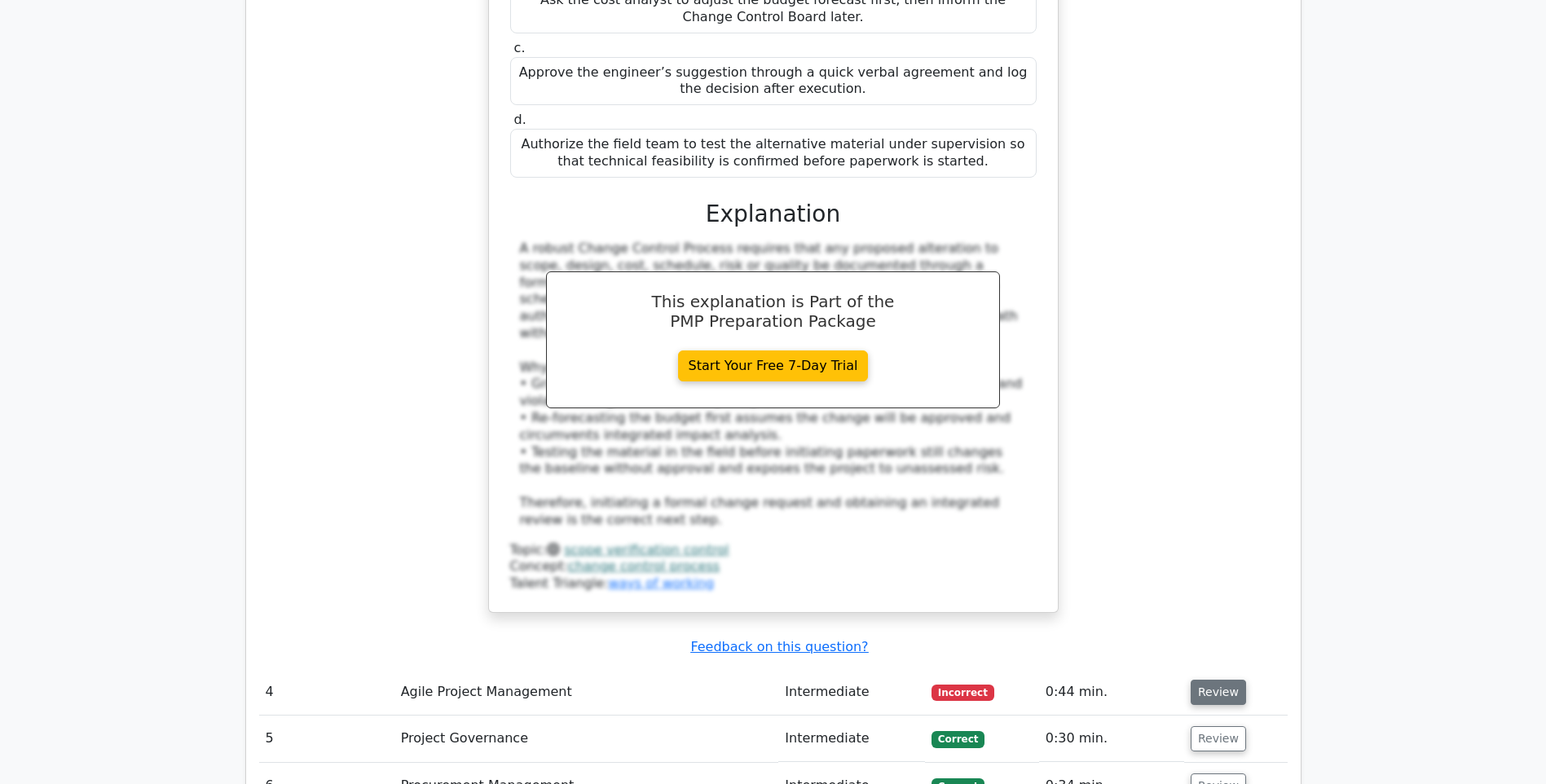
click at [1214, 679] on button "Review" at bounding box center [1218, 692] width 55 height 26
